Goal: Information Seeking & Learning: Get advice/opinions

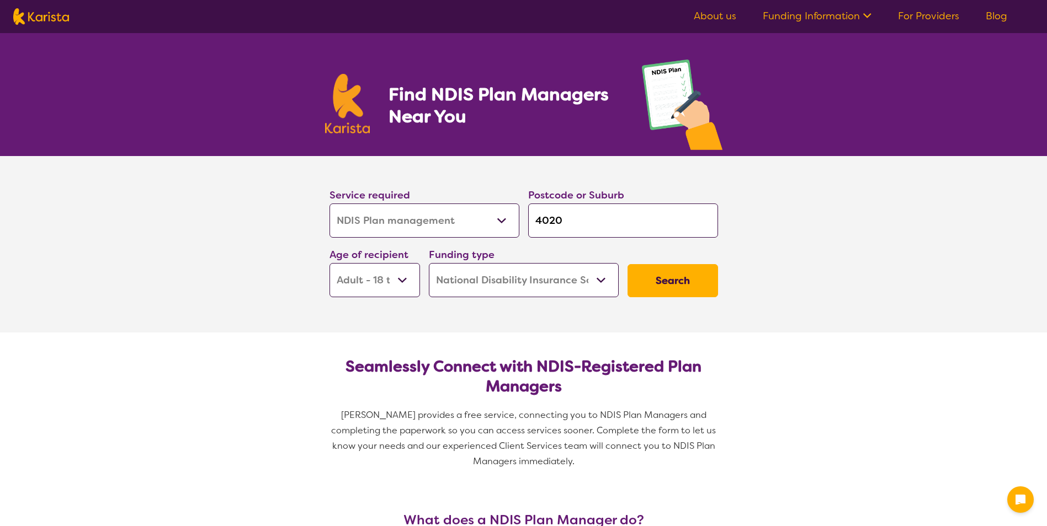
select select "NDIS Plan management"
select select "AD"
select select "NDIS"
select select "NDIS Plan management"
select select "AD"
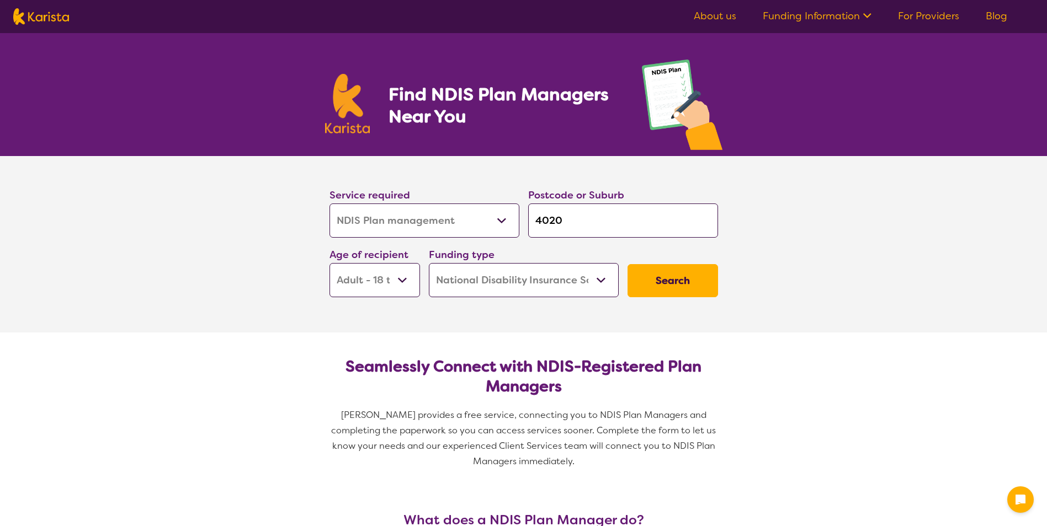
select select "NDIS"
drag, startPoint x: 0, startPoint y: 0, endPoint x: 380, endPoint y: 225, distance: 441.1
click at [380, 225] on select "Allied Health Assistant Assessment ([MEDICAL_DATA] or [MEDICAL_DATA]) Behaviour…" at bounding box center [424, 221] width 190 height 34
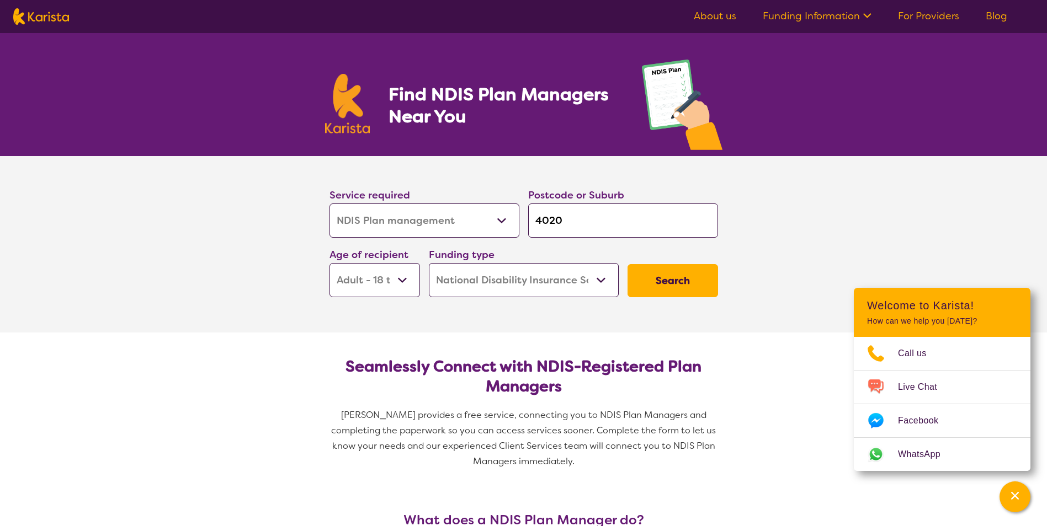
click at [380, 225] on select "Allied Health Assistant Assessment ([MEDICAL_DATA] or [MEDICAL_DATA]) Behaviour…" at bounding box center [424, 221] width 190 height 34
drag, startPoint x: 569, startPoint y: 222, endPoint x: 449, endPoint y: 190, distance: 124.5
click at [529, 222] on input "4020" at bounding box center [623, 221] width 190 height 34
type input "4"
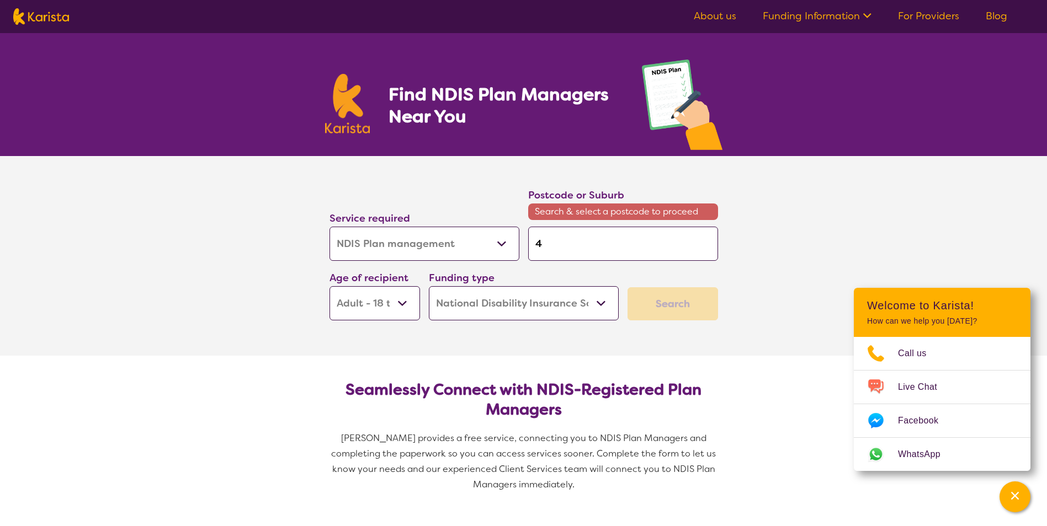
type input "40"
type input "400"
type input "4000"
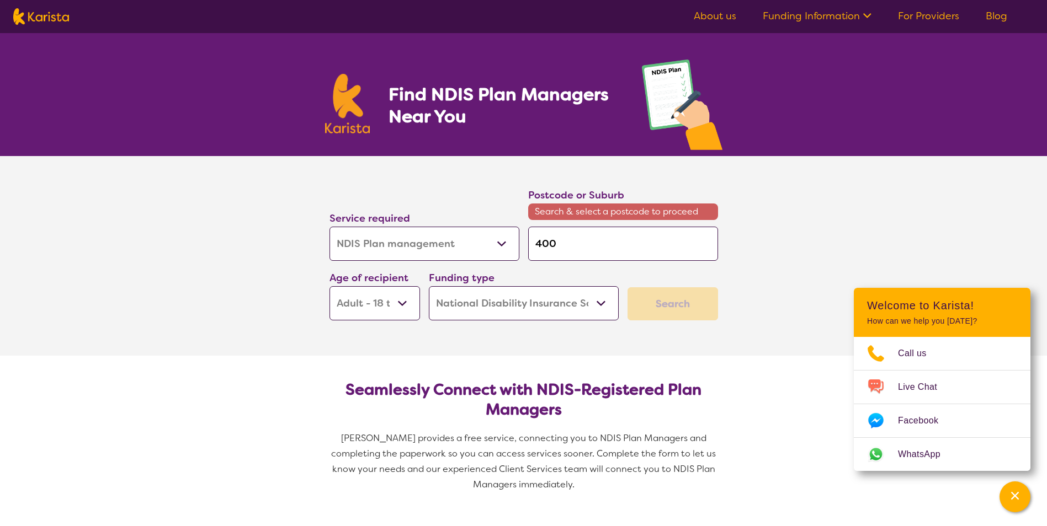
type input "4000"
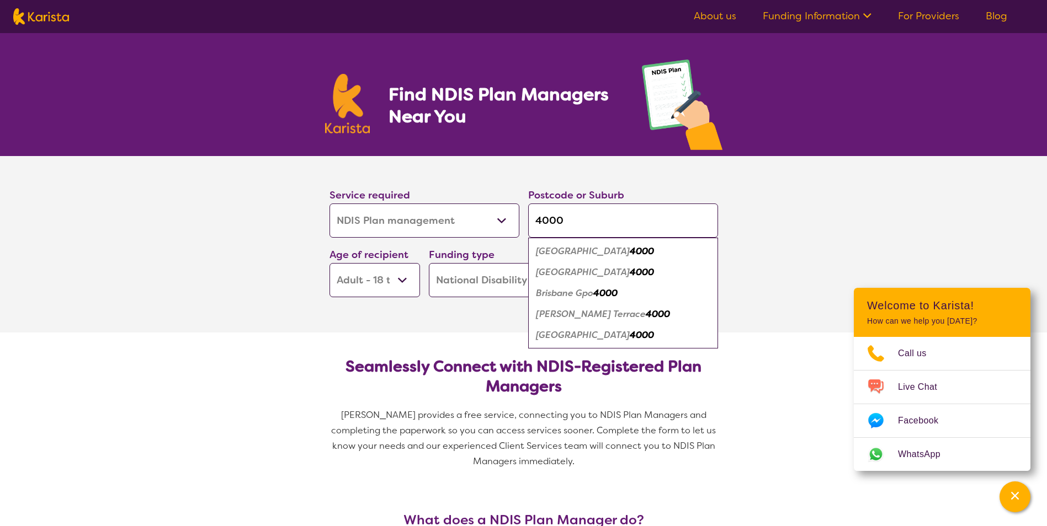
type input "4000"
click at [602, 278] on div "[GEOGRAPHIC_DATA] 4000" at bounding box center [623, 272] width 179 height 21
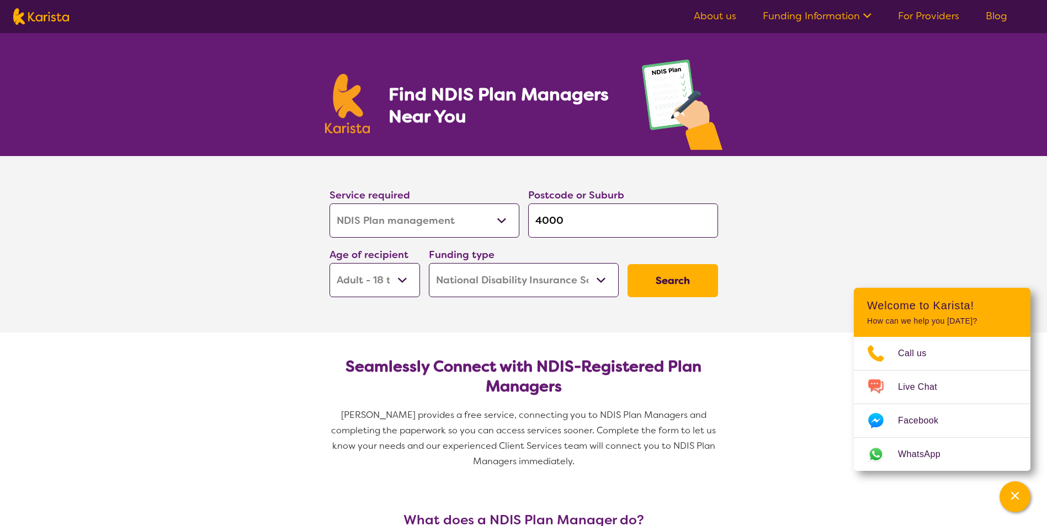
click at [672, 280] on button "Search" at bounding box center [672, 280] width 91 height 33
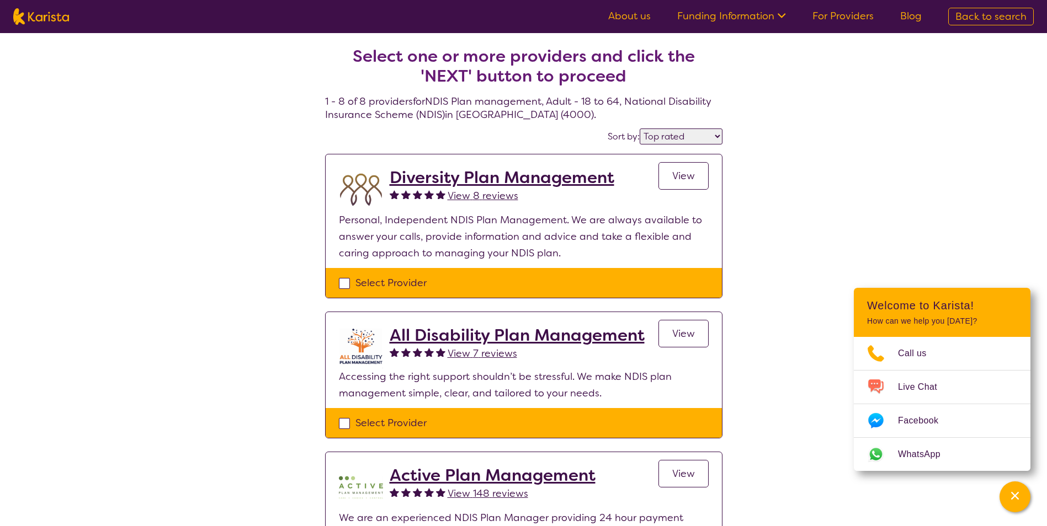
click at [712, 132] on select "Highly reviewed Top rated" at bounding box center [681, 137] width 83 height 16
select select "highly_reviewed"
click at [640, 129] on select "Highly reviewed Top rated" at bounding box center [681, 137] width 83 height 16
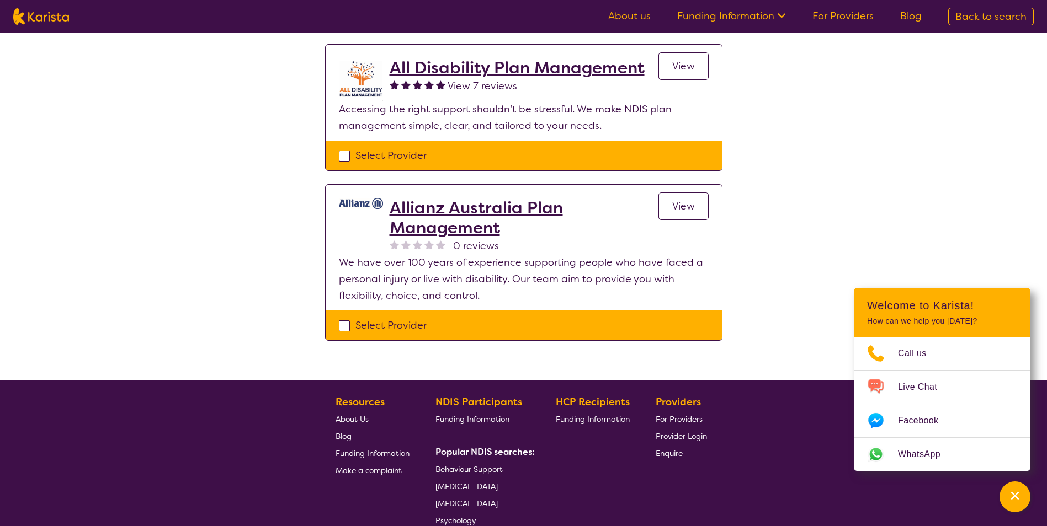
scroll to position [1049, 0]
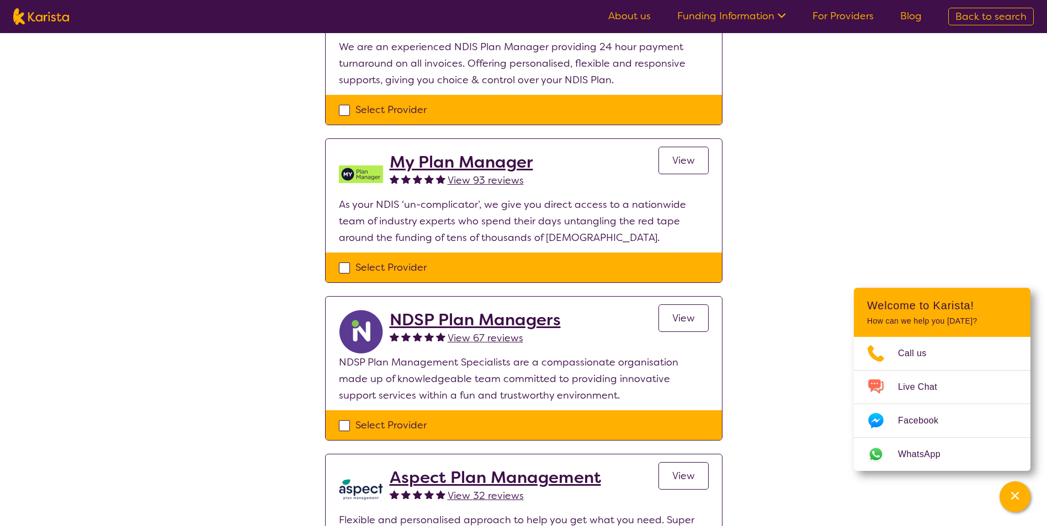
scroll to position [0, 0]
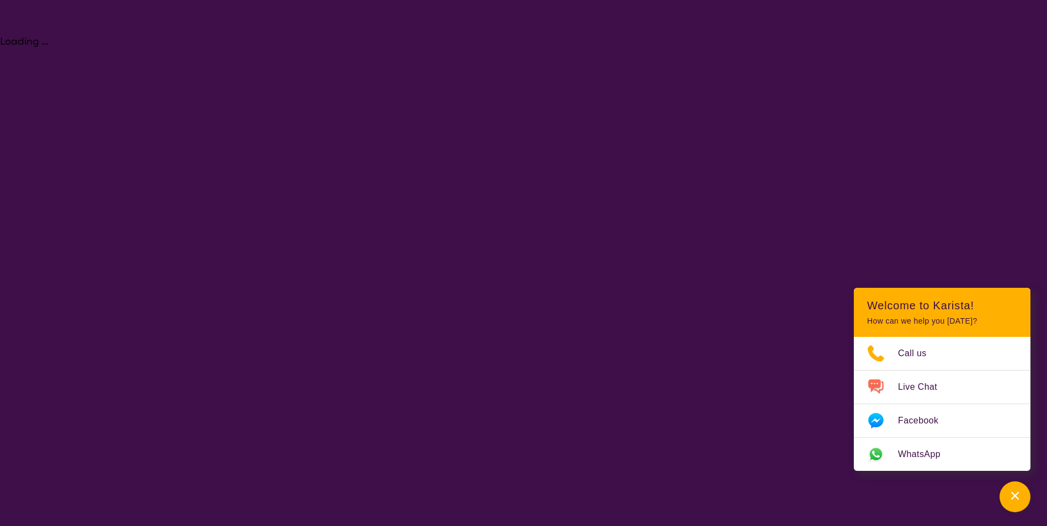
select select "NDIS Plan management"
select select "AD"
select select "NDIS"
select select "NDIS Plan management"
select select "AD"
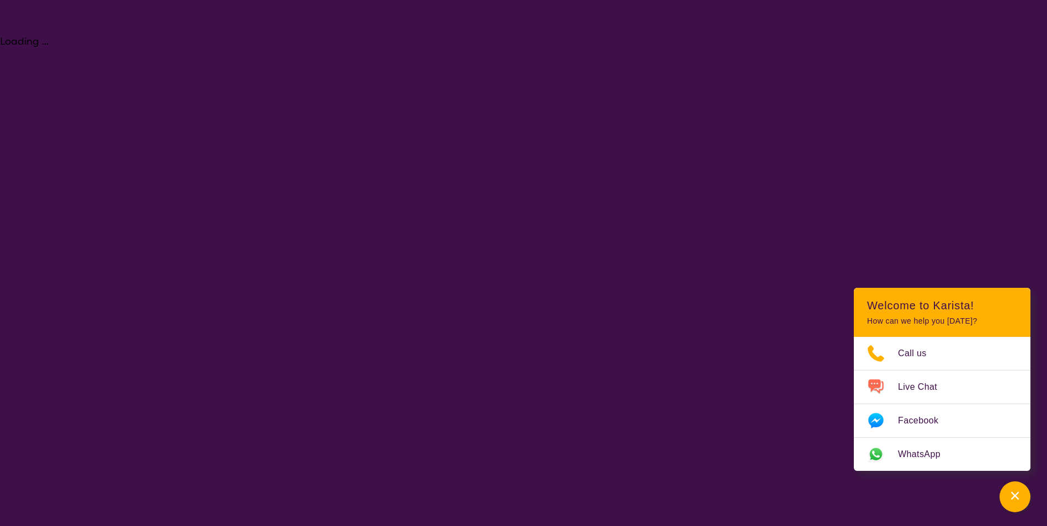
select select "NDIS"
